Goal: Information Seeking & Learning: Learn about a topic

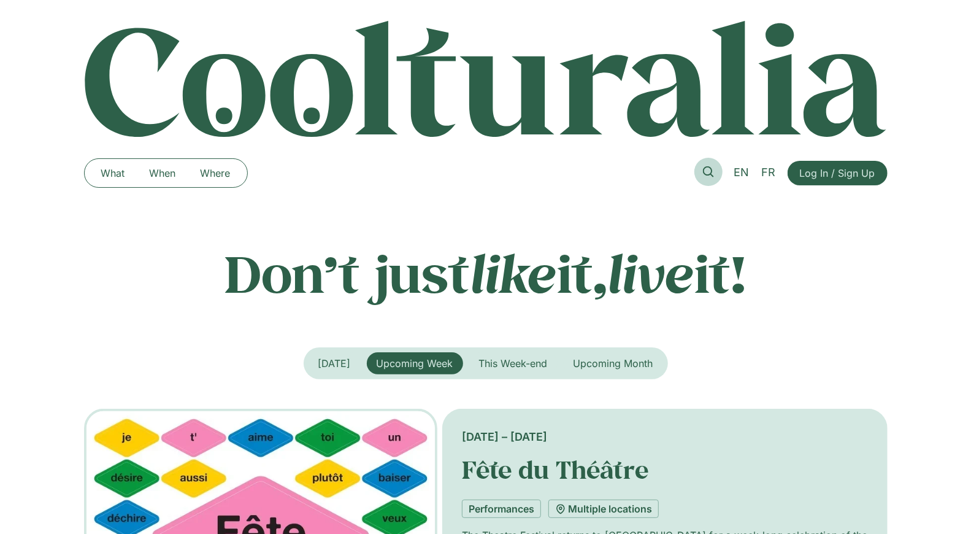
click at [712, 172] on icon at bounding box center [708, 171] width 11 height 11
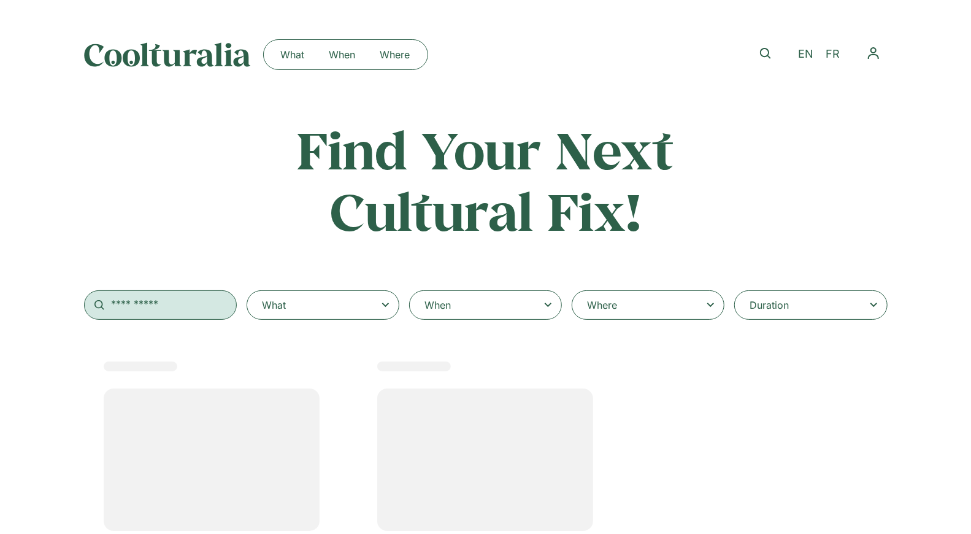
click at [170, 302] on input "text" at bounding box center [160, 304] width 153 height 29
select select
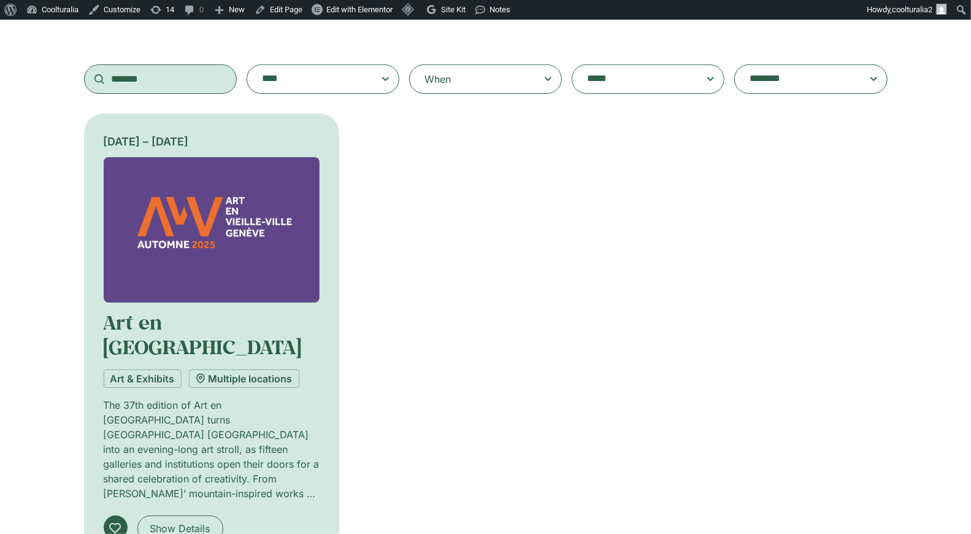
scroll to position [206, 0]
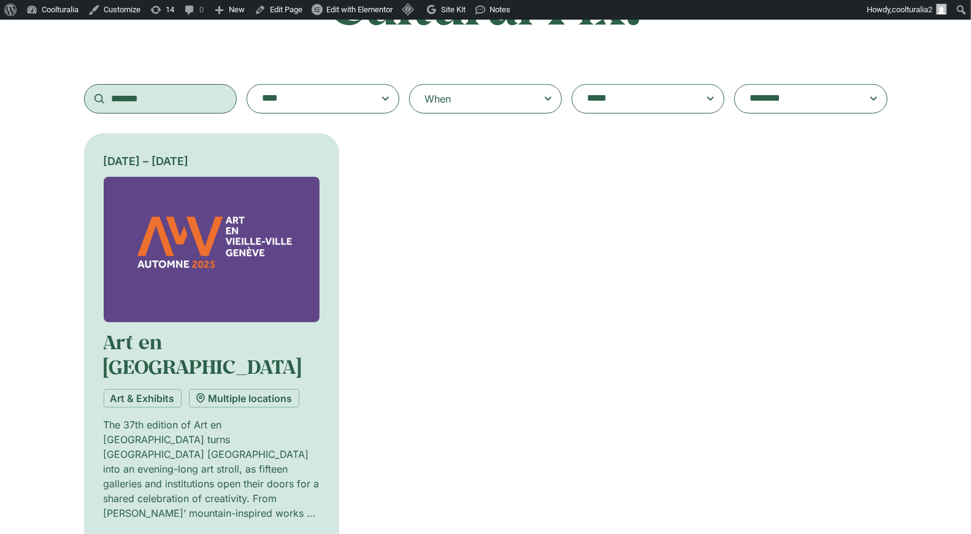
type input "*******"
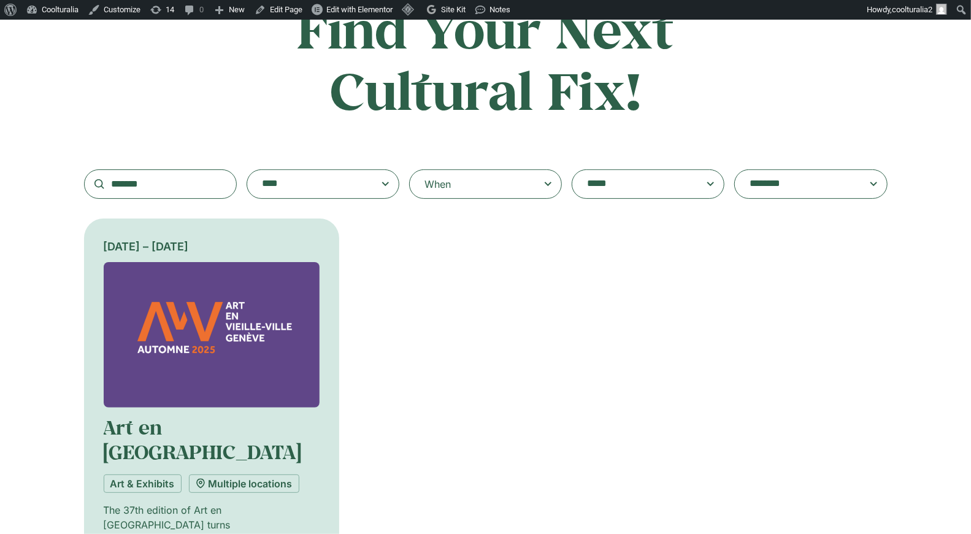
click at [229, 364] on img at bounding box center [212, 334] width 217 height 145
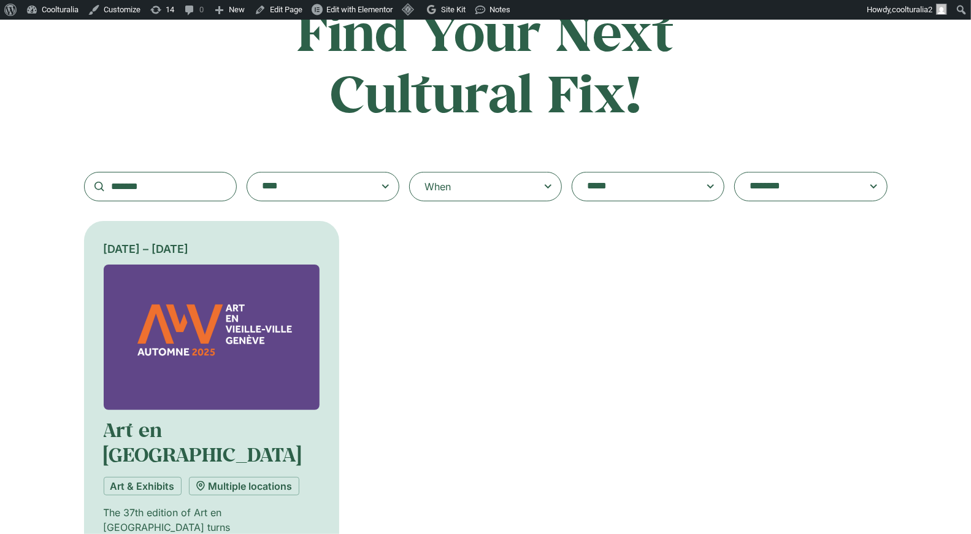
scroll to position [120, 0]
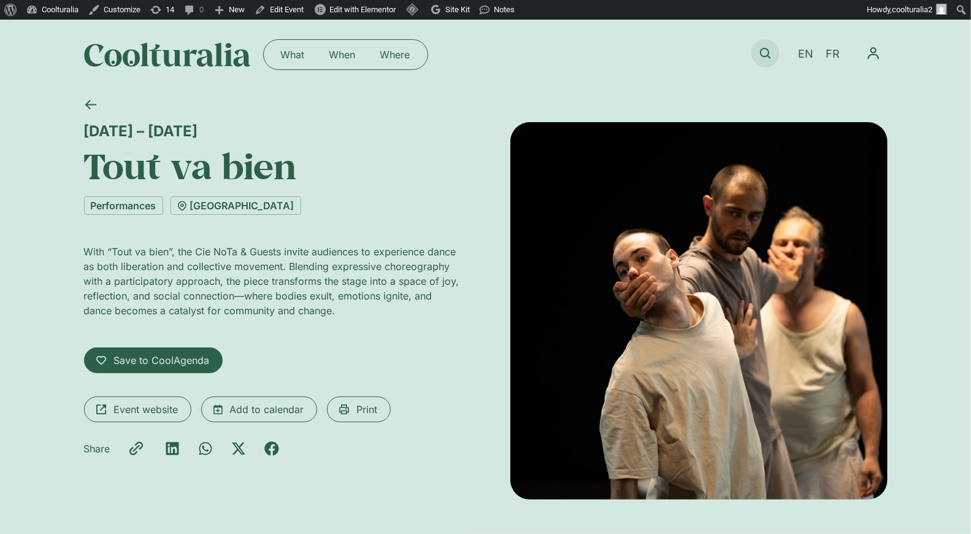
click at [760, 55] on icon at bounding box center [765, 53] width 11 height 11
click at [769, 54] on icon at bounding box center [765, 53] width 11 height 11
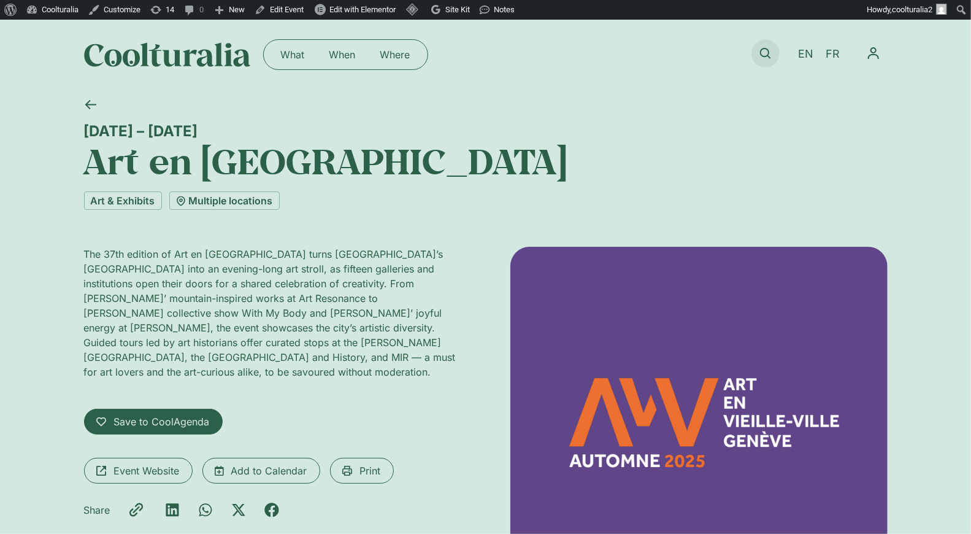
click at [765, 45] on link at bounding box center [766, 53] width 28 height 28
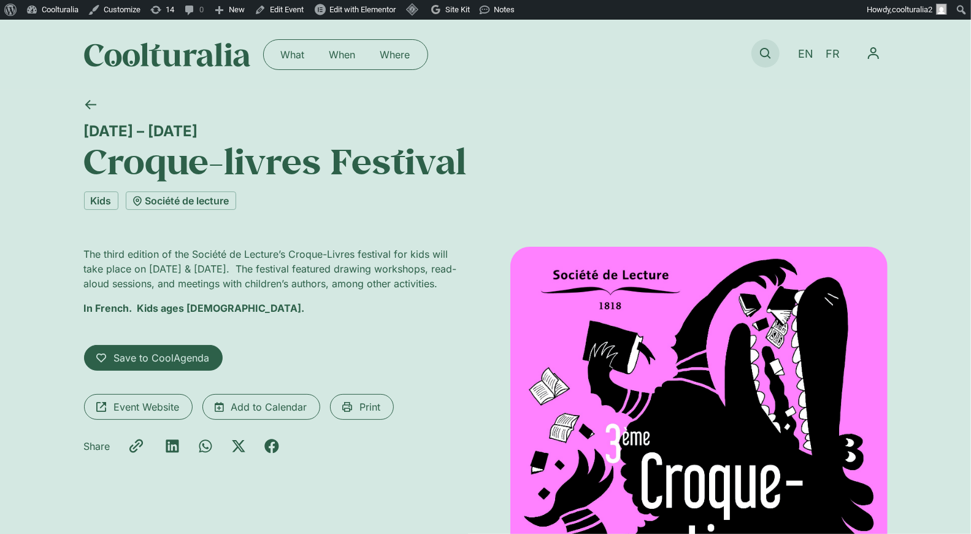
click at [763, 52] on icon at bounding box center [765, 53] width 11 height 11
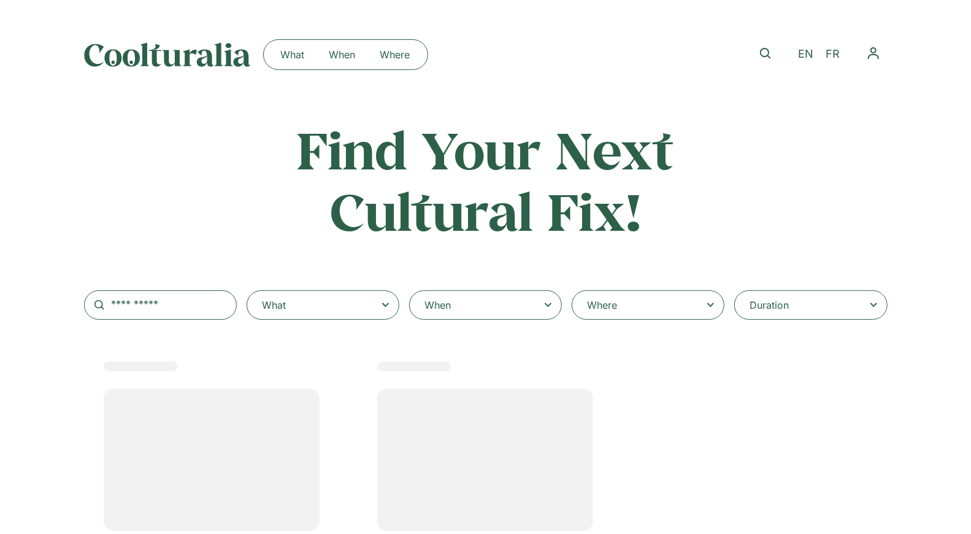
select select
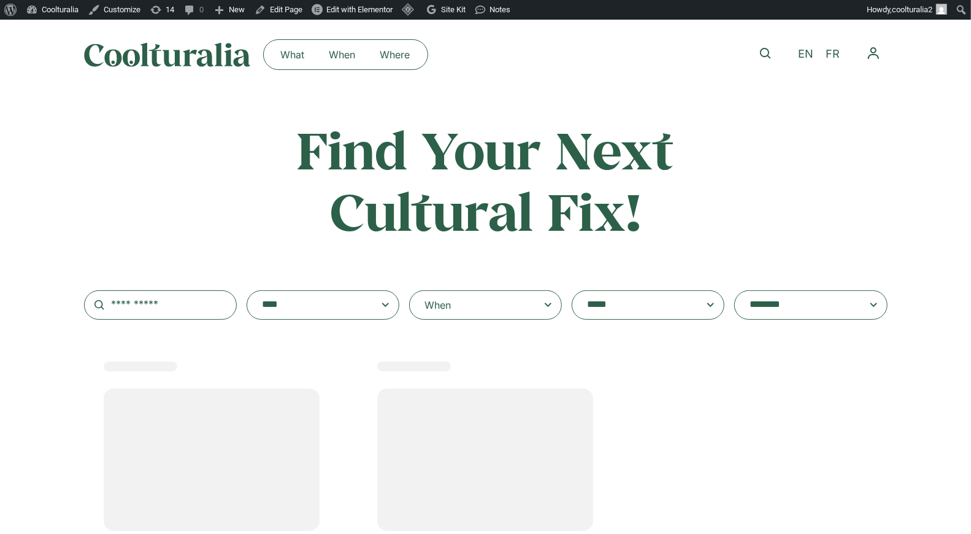
scroll to position [2, 0]
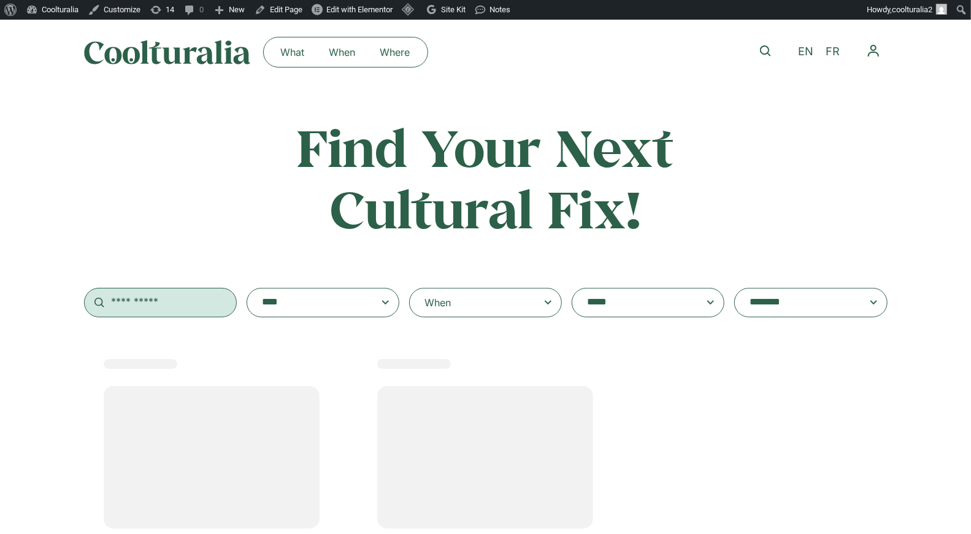
click at [147, 315] on input "text" at bounding box center [160, 302] width 153 height 29
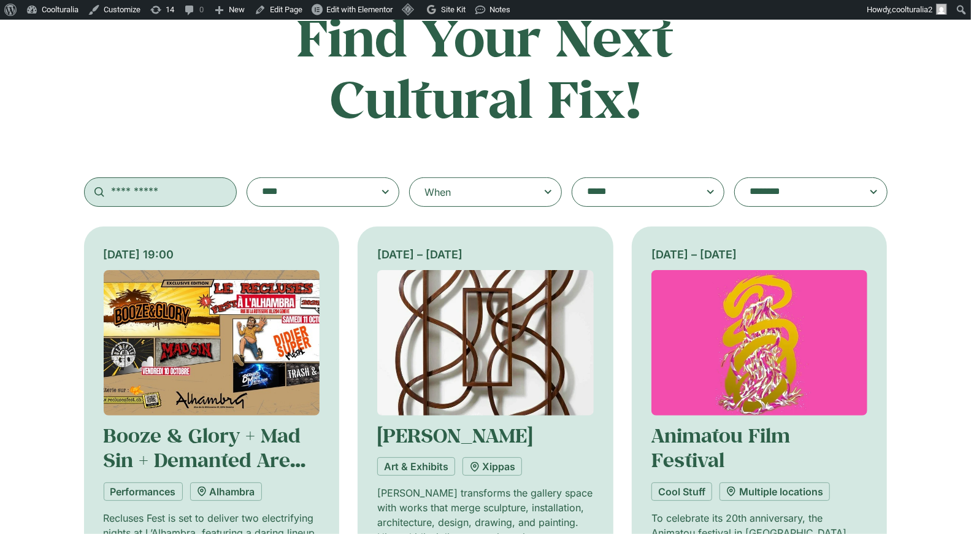
scroll to position [134, 0]
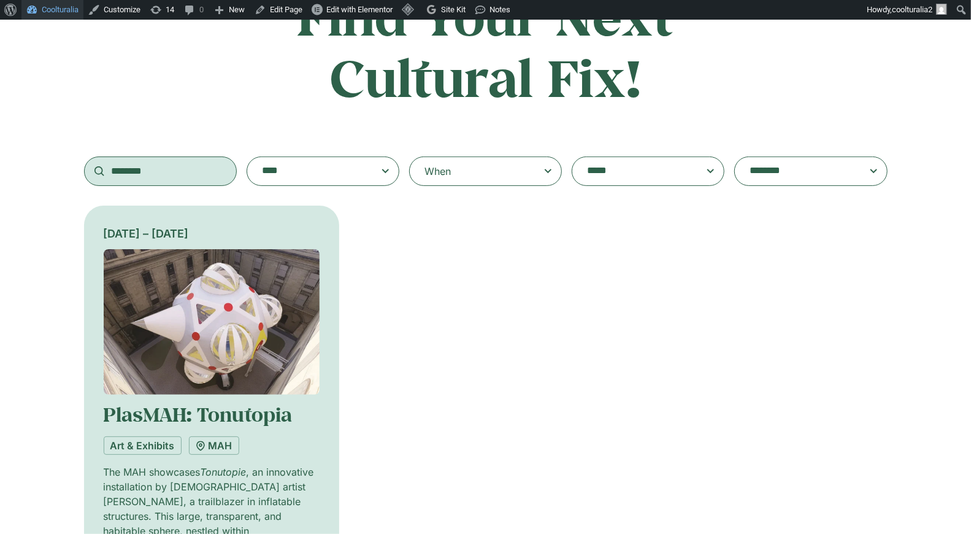
type input "********"
click at [220, 350] on img at bounding box center [212, 321] width 217 height 145
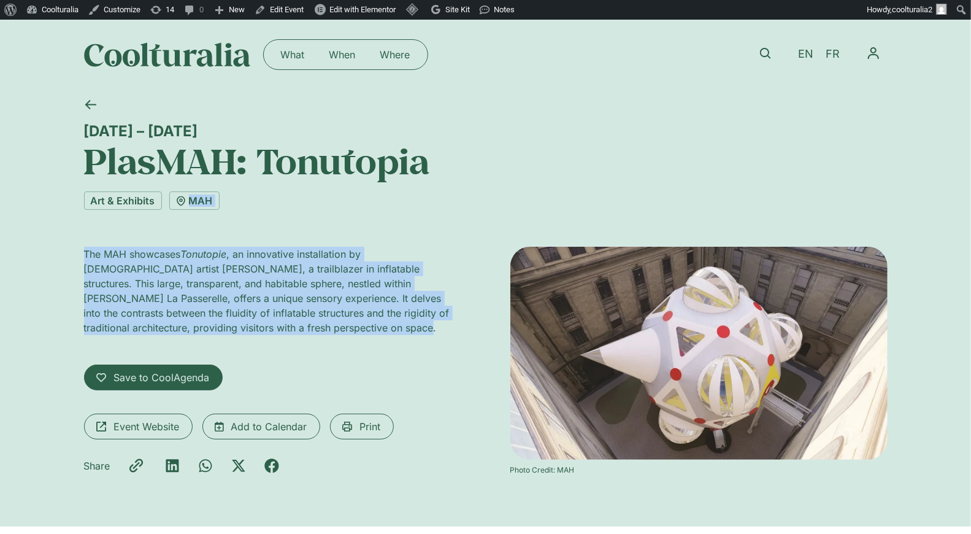
drag, startPoint x: 249, startPoint y: 328, endPoint x: 57, endPoint y: 223, distance: 218.8
click at [57, 223] on div "16 October 2025 – 30 August 2026 PlasMAH: Tonutopia Art & Exhibits MAH The MAH …" at bounding box center [485, 308] width 971 height 437
click at [232, 327] on p "The MAH showcases Tonutopie , an innovative installation by German artist Hans-…" at bounding box center [272, 291] width 377 height 88
drag, startPoint x: 260, startPoint y: 326, endPoint x: 78, endPoint y: 256, distance: 194.6
click at [78, 256] on div "16 October 2025 – 30 August 2026 PlasMAH: Tonutopia Art & Exhibits MAH The MAH …" at bounding box center [485, 308] width 971 height 437
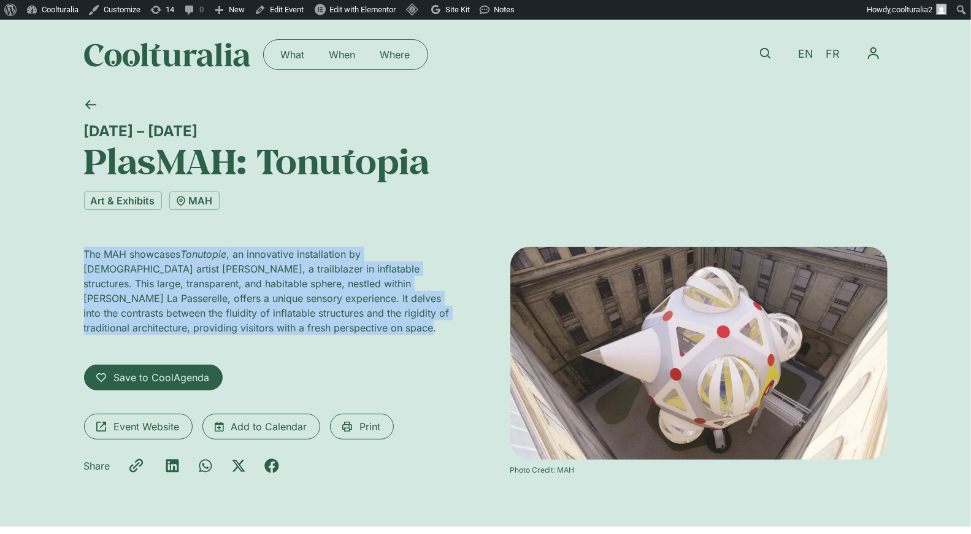
copy p "The MAH showcases Tonutopie , an innovative installation by German artist Hans-…"
click at [831, 53] on span "FR" at bounding box center [833, 54] width 14 height 13
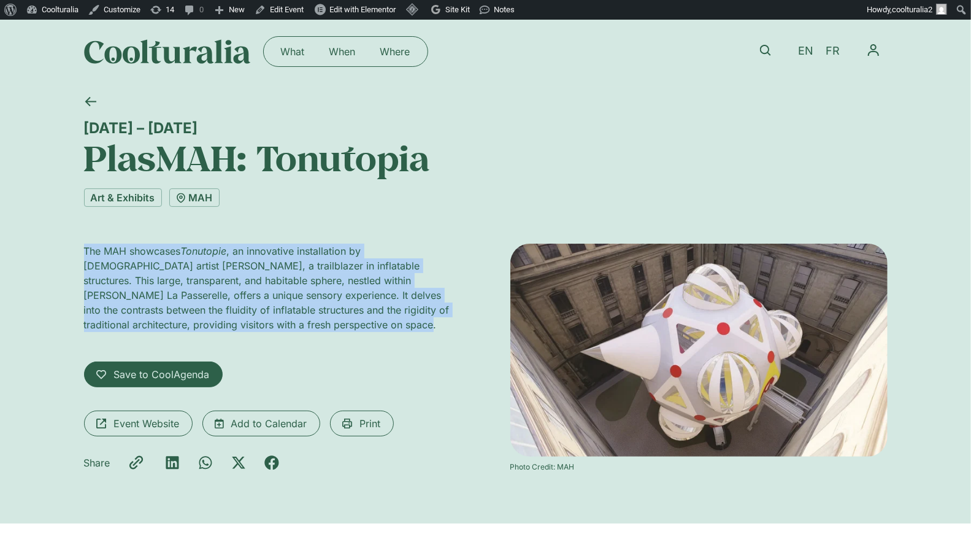
scroll to position [5, 0]
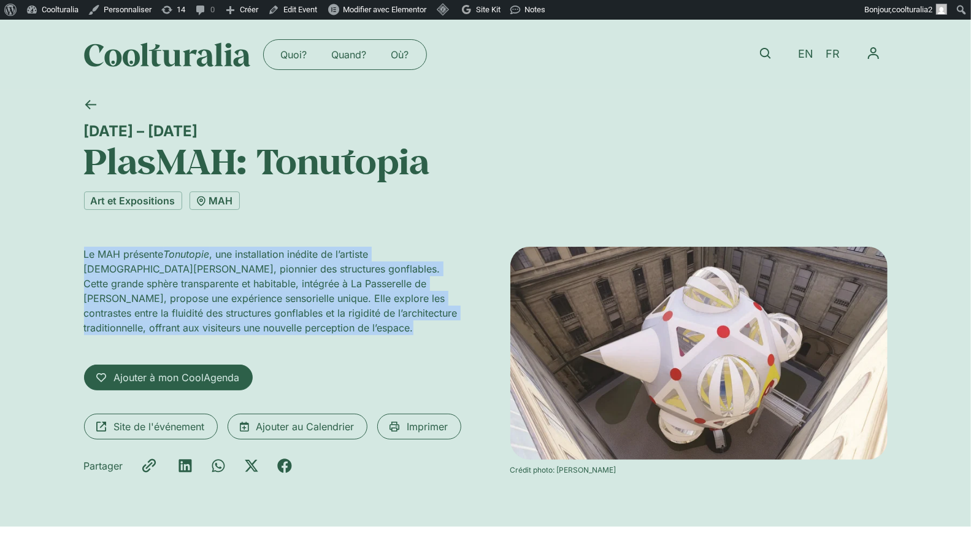
drag, startPoint x: 335, startPoint y: 322, endPoint x: 63, endPoint y: 252, distance: 281.4
click at [63, 252] on div "[DATE] – [DATE] PlasMAH: [GEOGRAPHIC_DATA] Art et Expositions MAH Le MAH présen…" at bounding box center [485, 308] width 971 height 437
copy p "Le MAH présente Tonutopie , une installation inédite de l’artiste allemand Hans…"
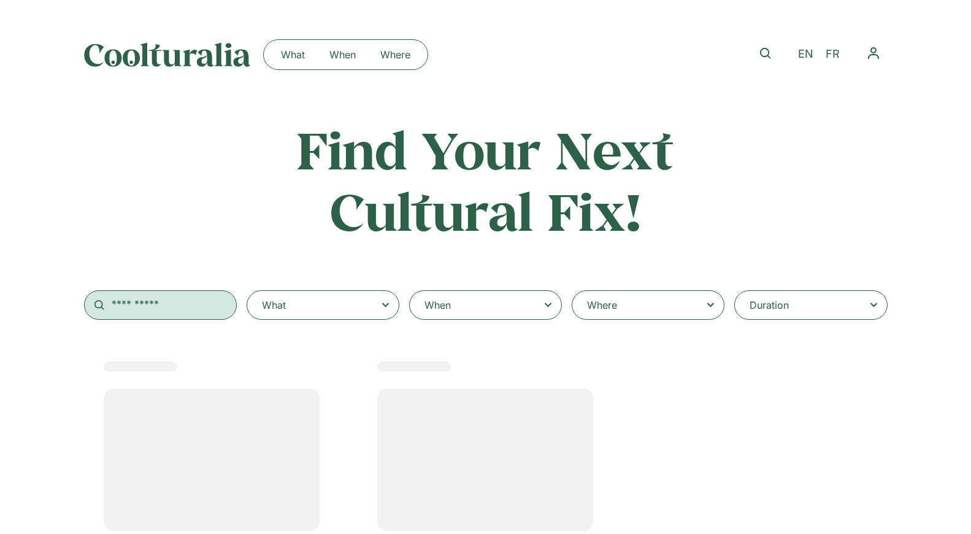
click at [137, 310] on input "text" at bounding box center [160, 304] width 153 height 29
type input "***"
type input "*"
select select
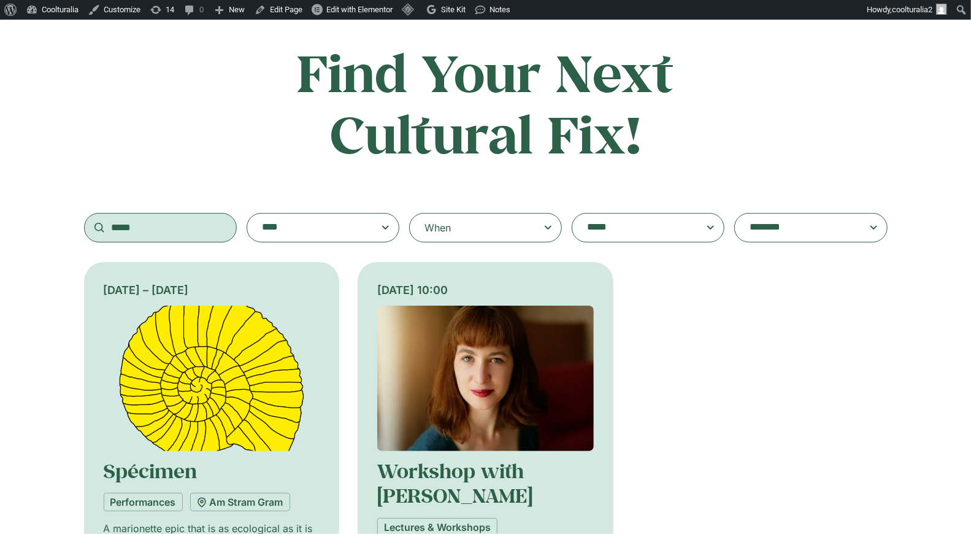
scroll to position [230, 0]
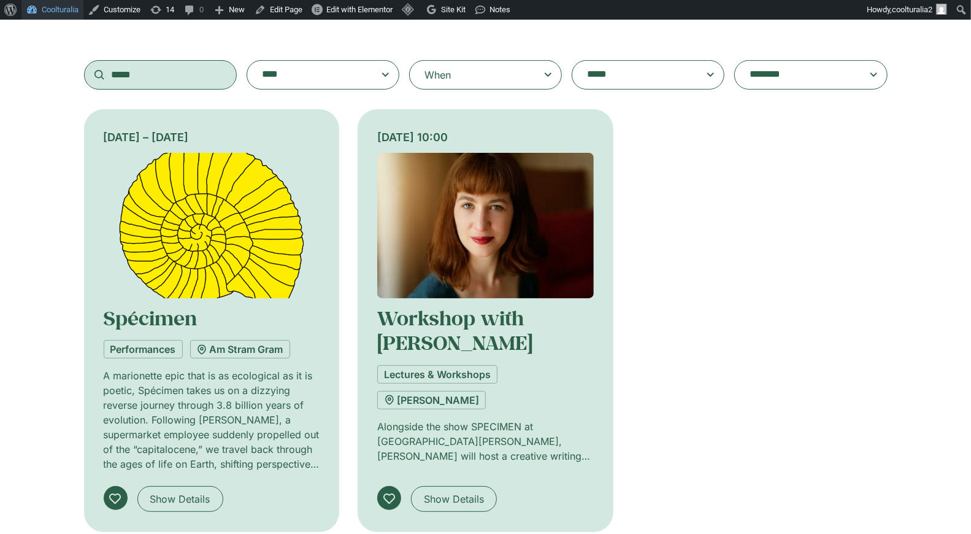
type input "*****"
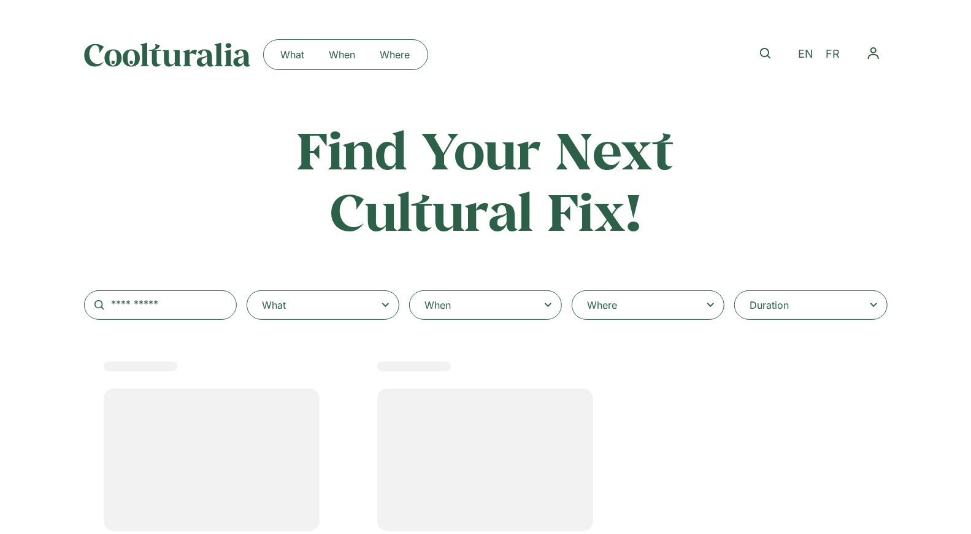
select select
